Goal: Find contact information: Find contact information

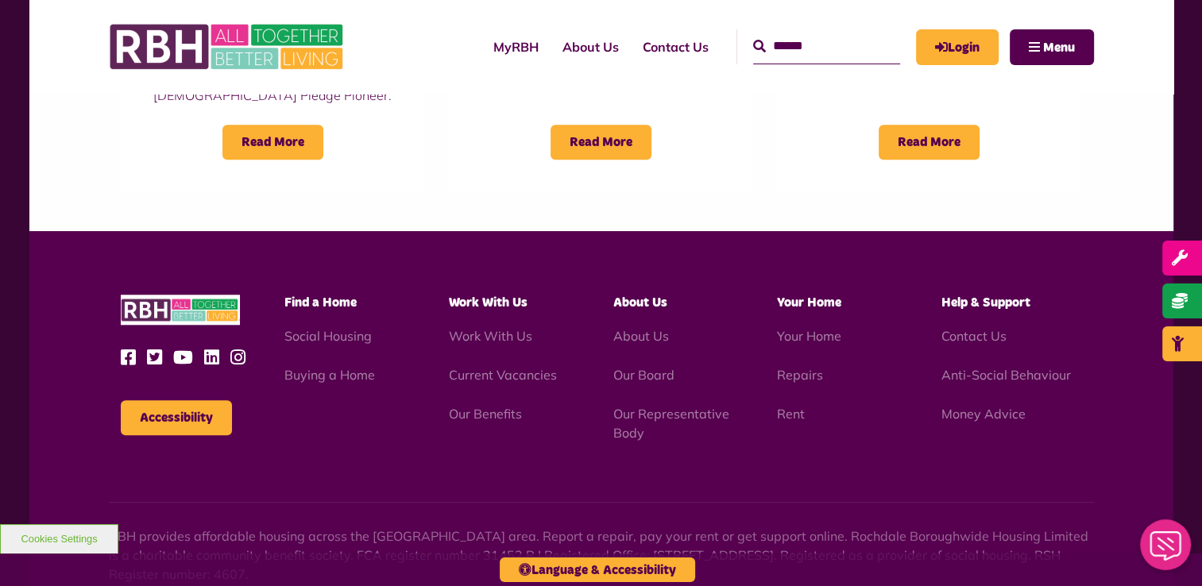
scroll to position [1554, 0]
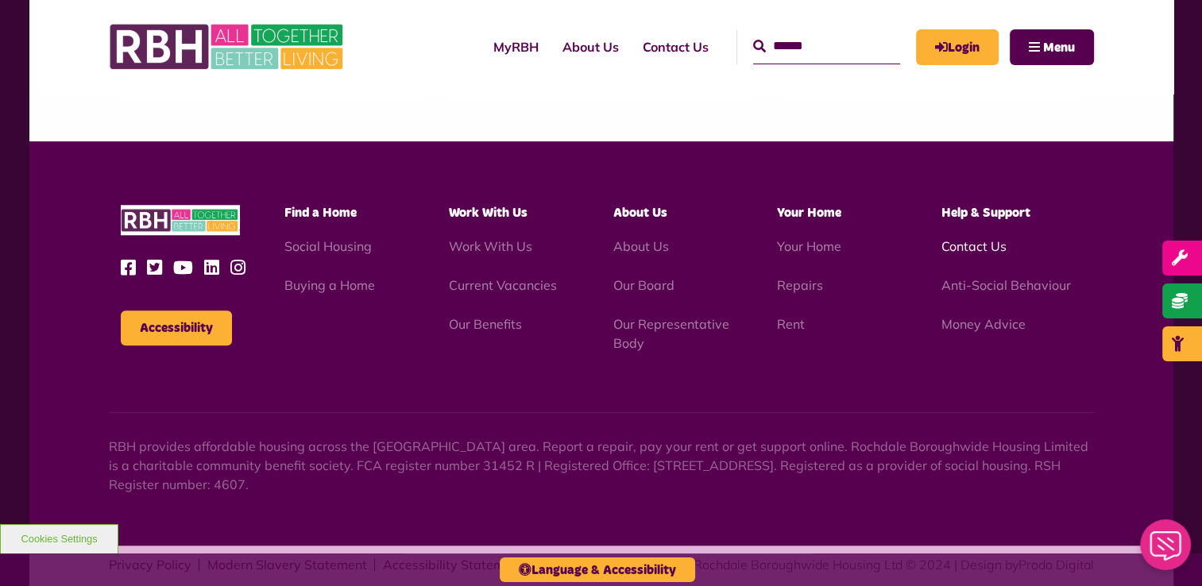
click at [976, 238] on link "Contact Us" at bounding box center [973, 246] width 65 height 16
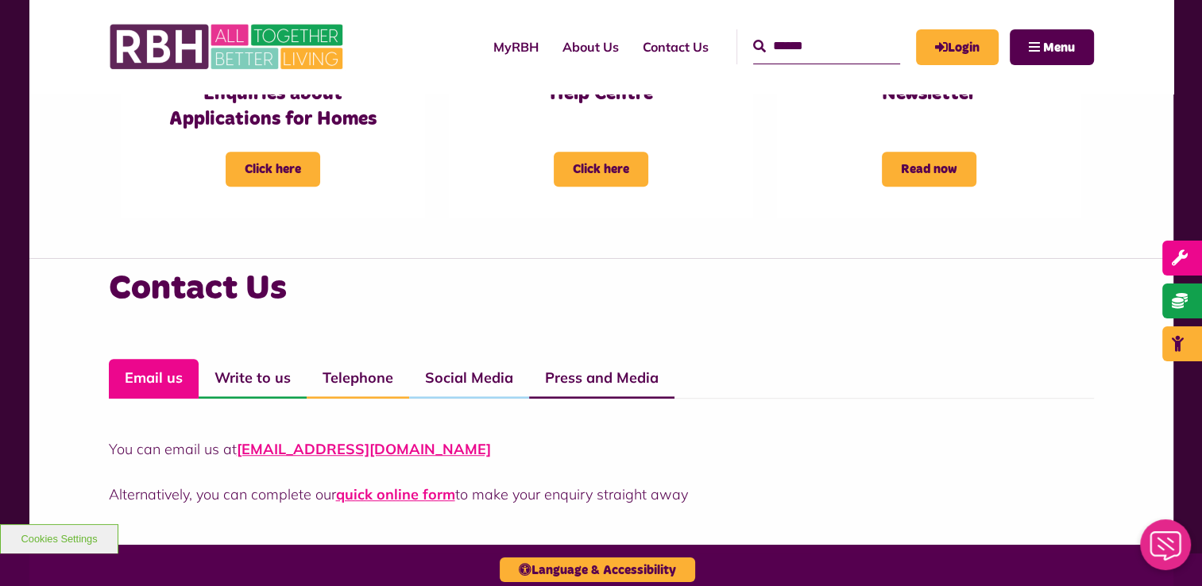
scroll to position [955, 0]
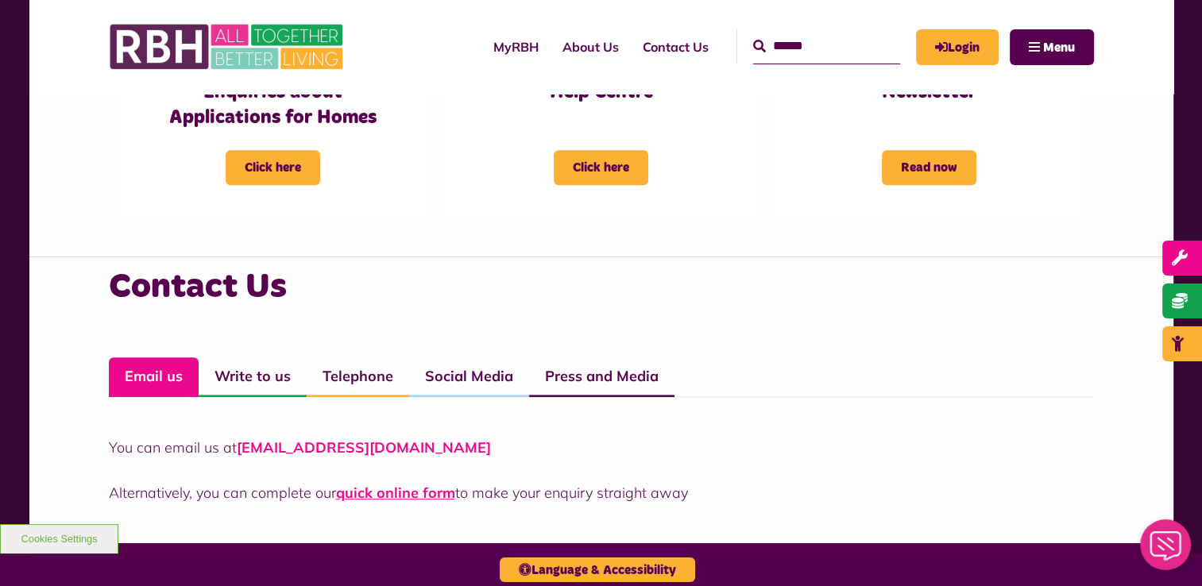
drag, startPoint x: 474, startPoint y: 457, endPoint x: 238, endPoint y: 443, distance: 236.3
click at [238, 443] on p "You can email us at [EMAIL_ADDRESS][DOMAIN_NAME]" at bounding box center [601, 447] width 985 height 21
drag, startPoint x: 238, startPoint y: 443, endPoint x: 257, endPoint y: 447, distance: 18.7
